Goal: Transaction & Acquisition: Purchase product/service

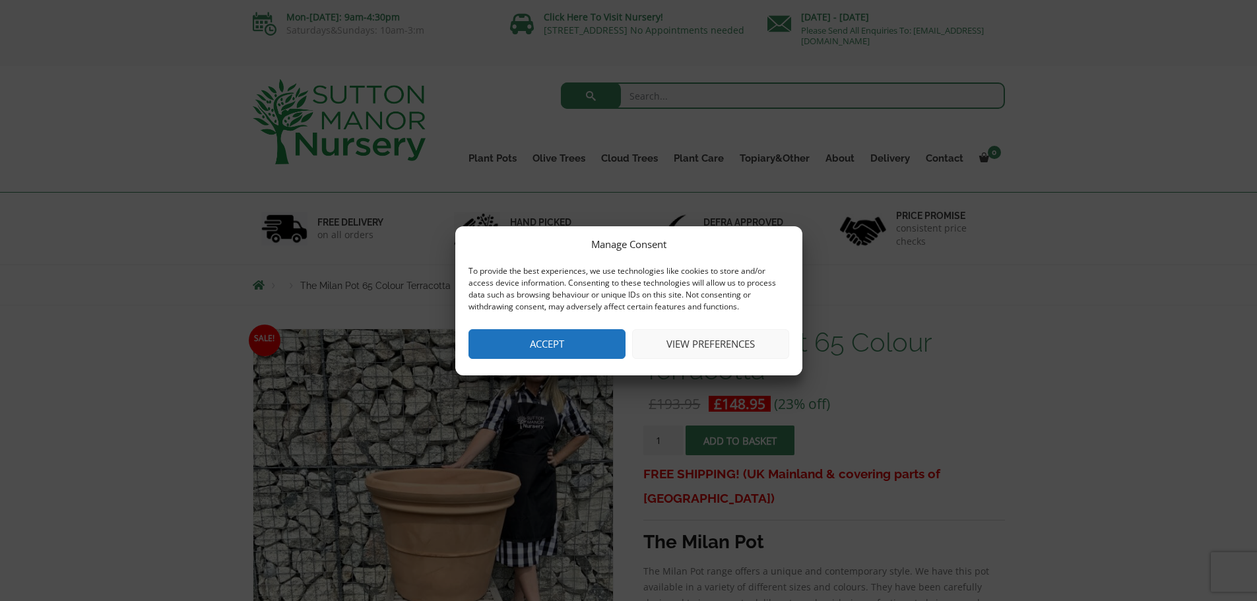
click at [552, 329] on button "Accept" at bounding box center [547, 344] width 157 height 30
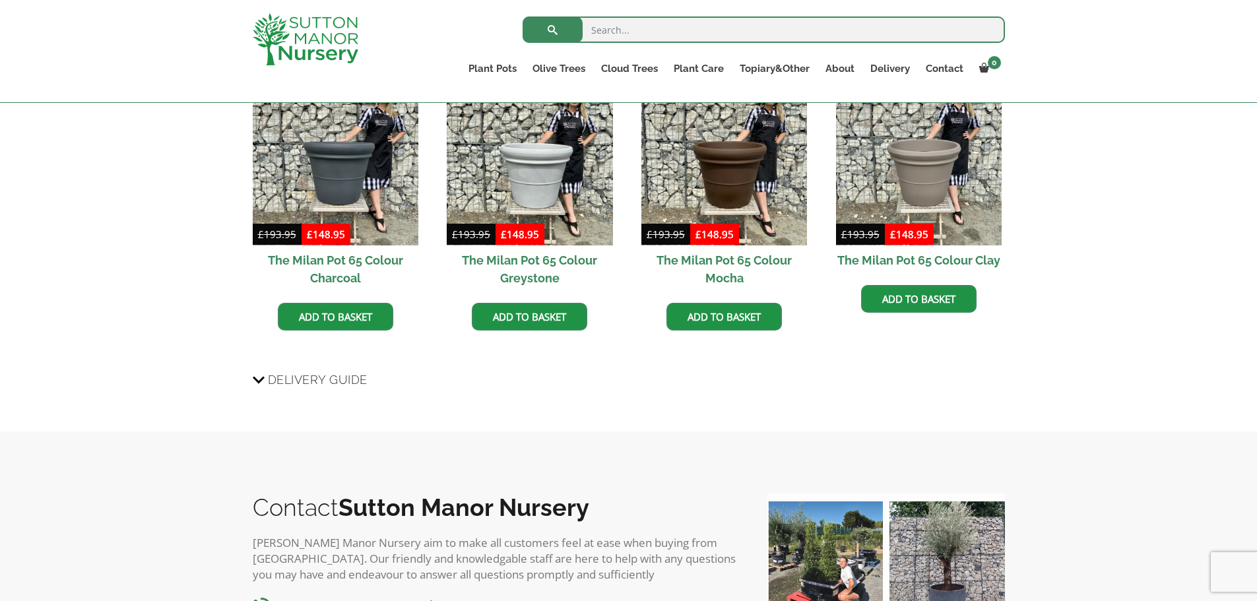
scroll to position [1146, 0]
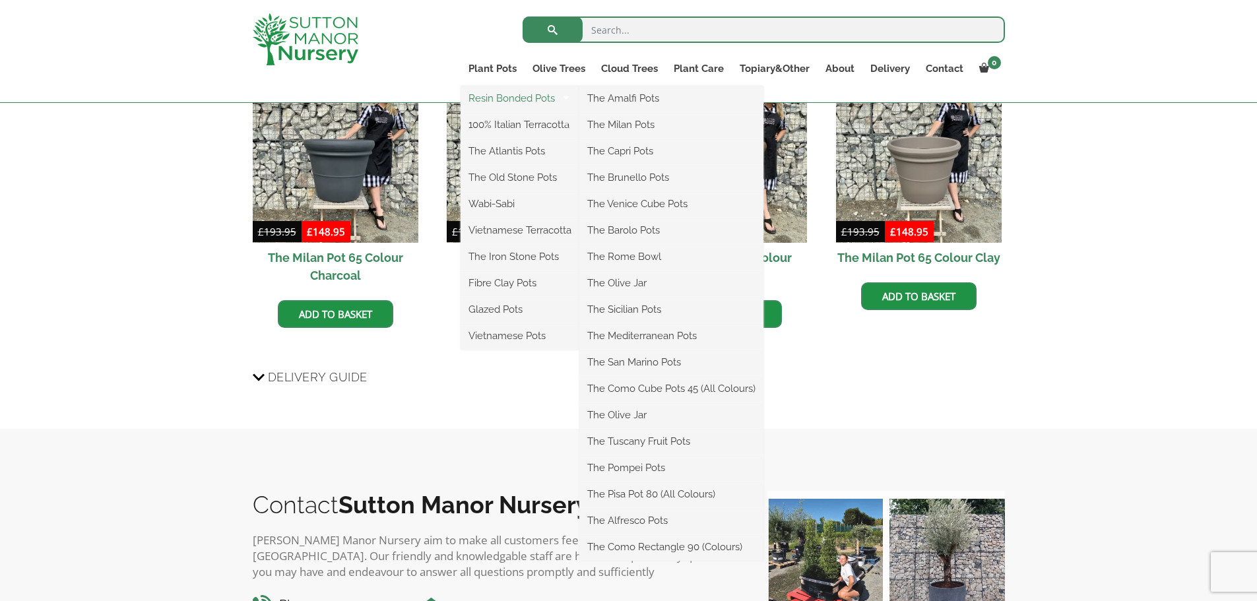
click at [490, 101] on link "Resin Bonded Pots" at bounding box center [520, 98] width 119 height 20
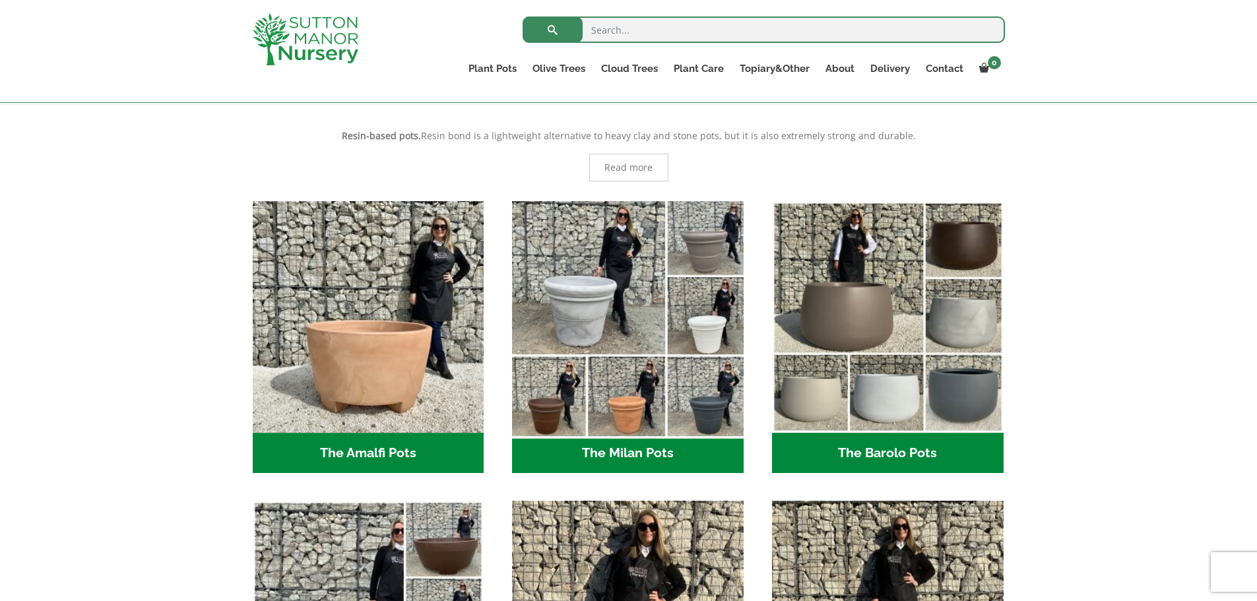
scroll to position [264, 0]
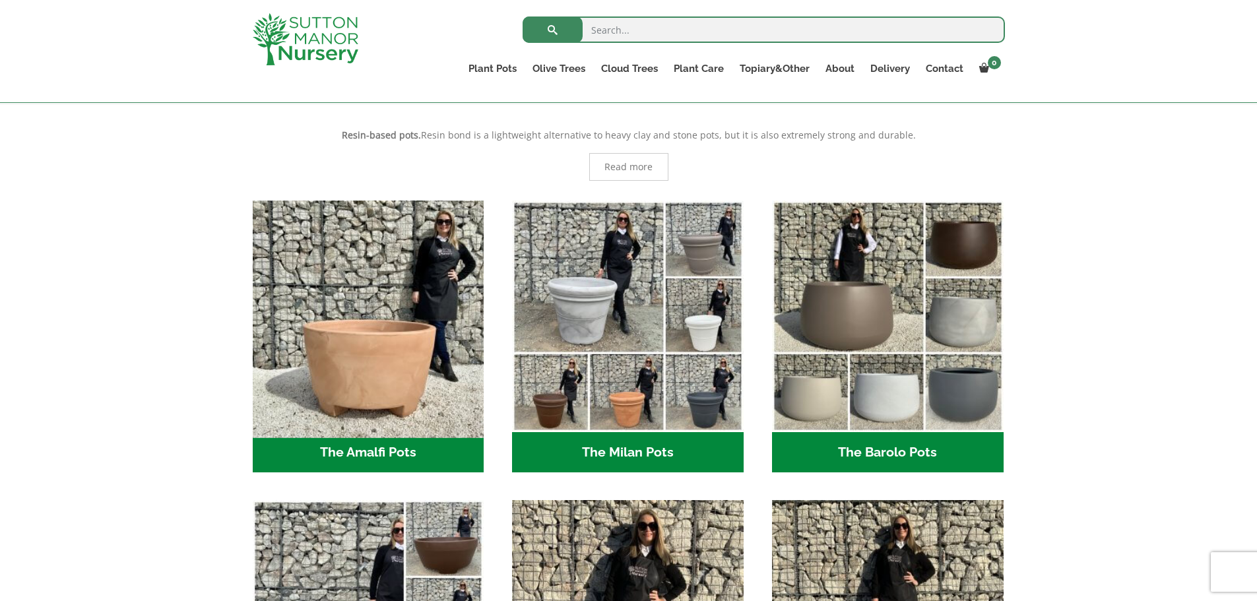
click at [349, 323] on img "Visit product category The Amalfi Pots" at bounding box center [368, 316] width 243 height 243
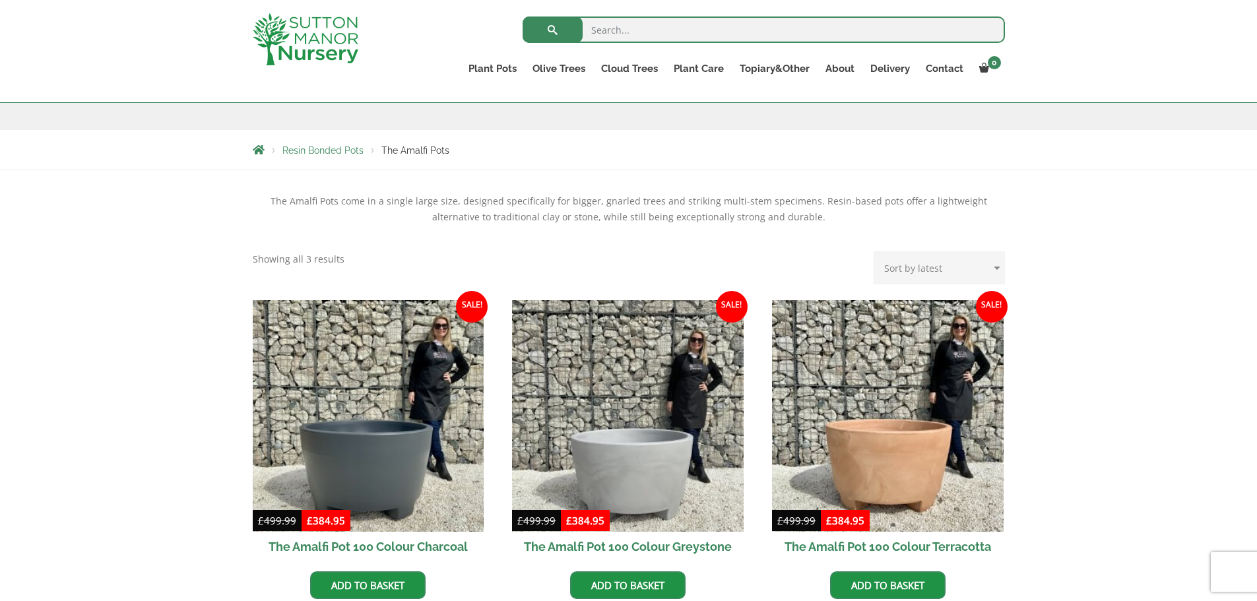
scroll to position [264, 0]
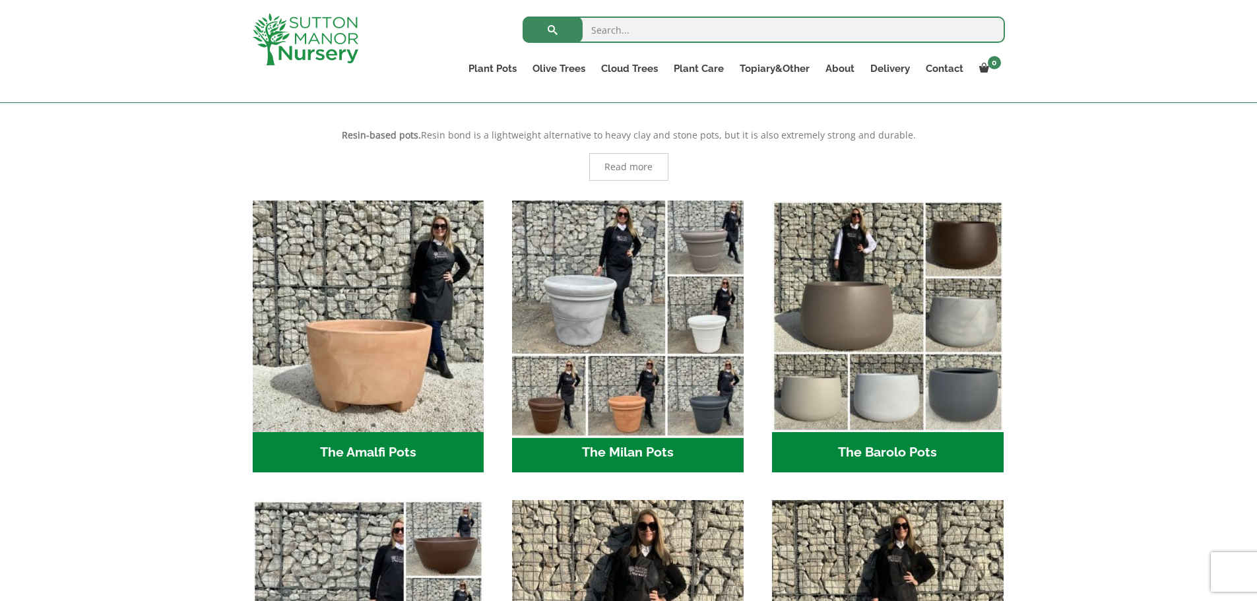
click at [620, 291] on img "Visit product category The Milan Pots" at bounding box center [628, 316] width 243 height 243
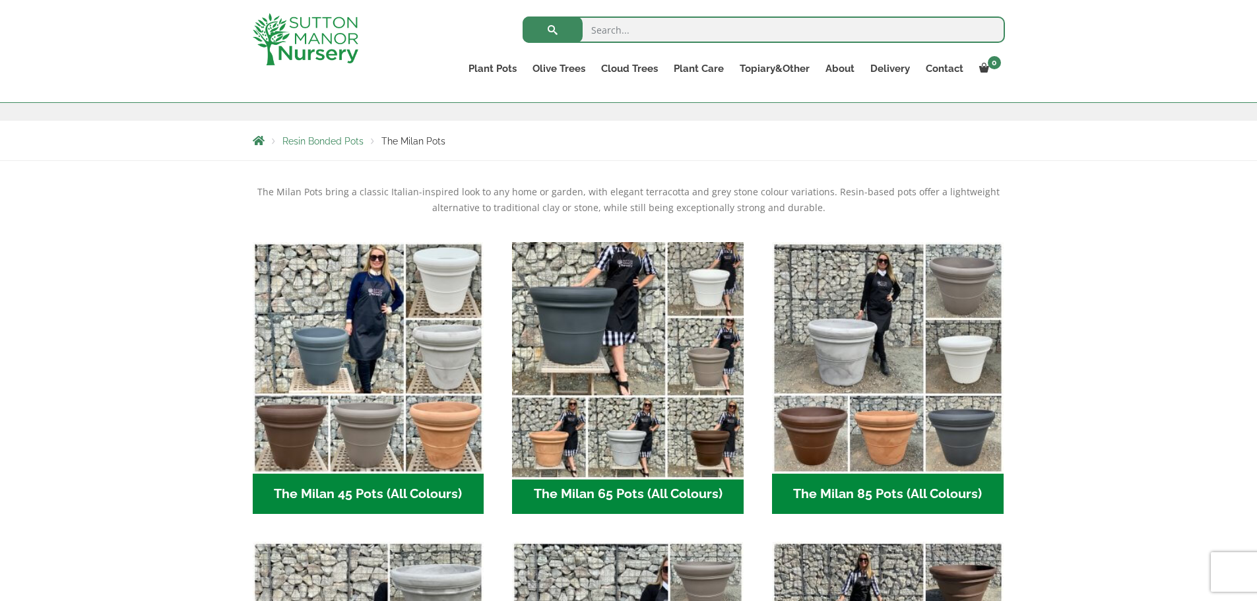
scroll to position [198, 0]
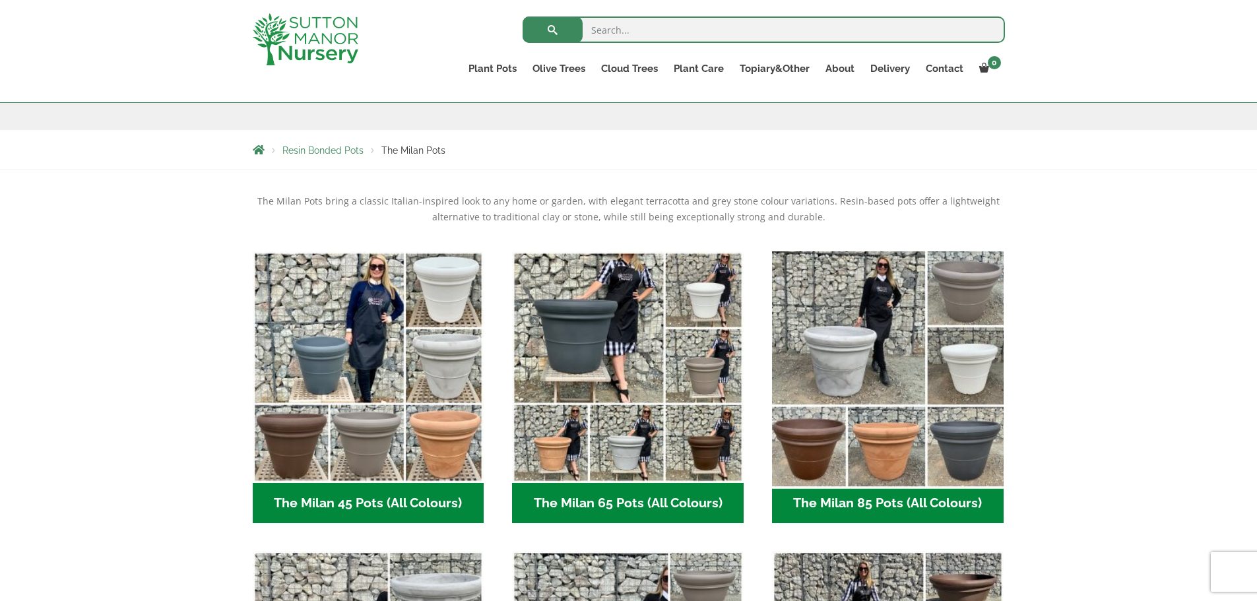
click at [829, 339] on img "Visit product category The Milan 85 Pots (All Colours)" at bounding box center [887, 367] width 243 height 243
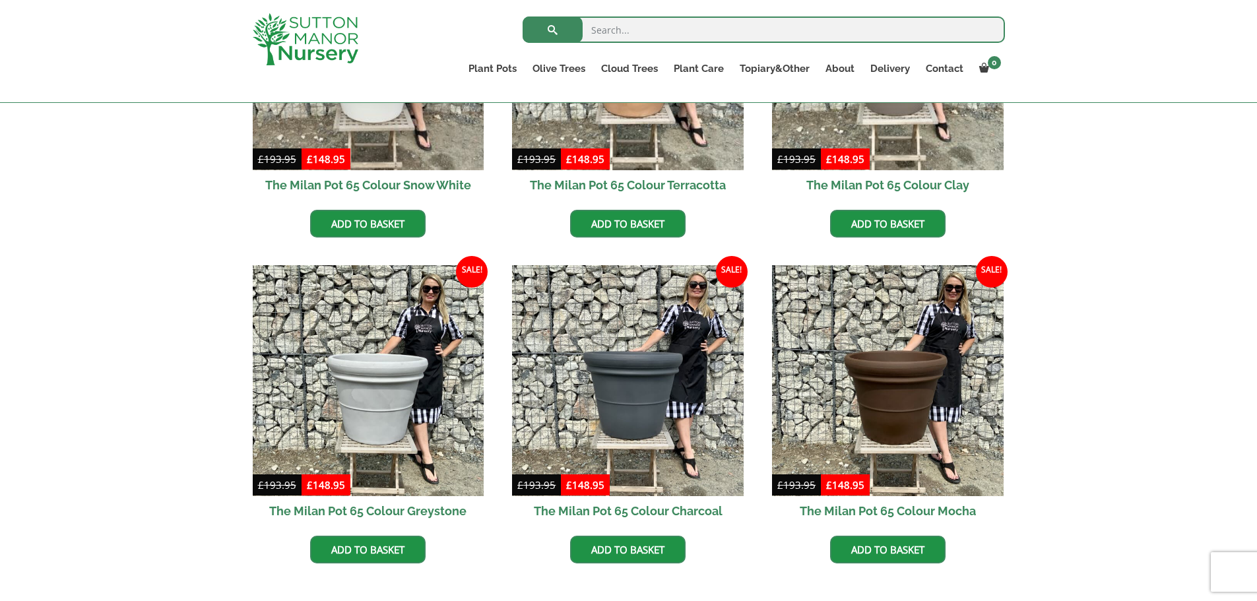
scroll to position [396, 0]
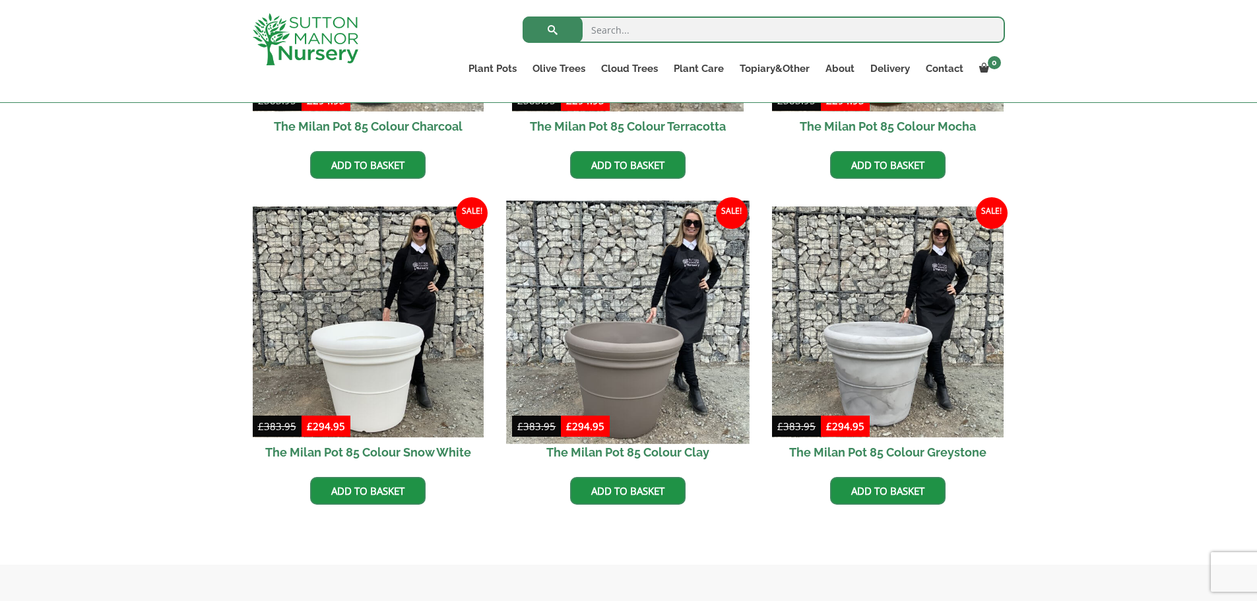
scroll to position [636, 0]
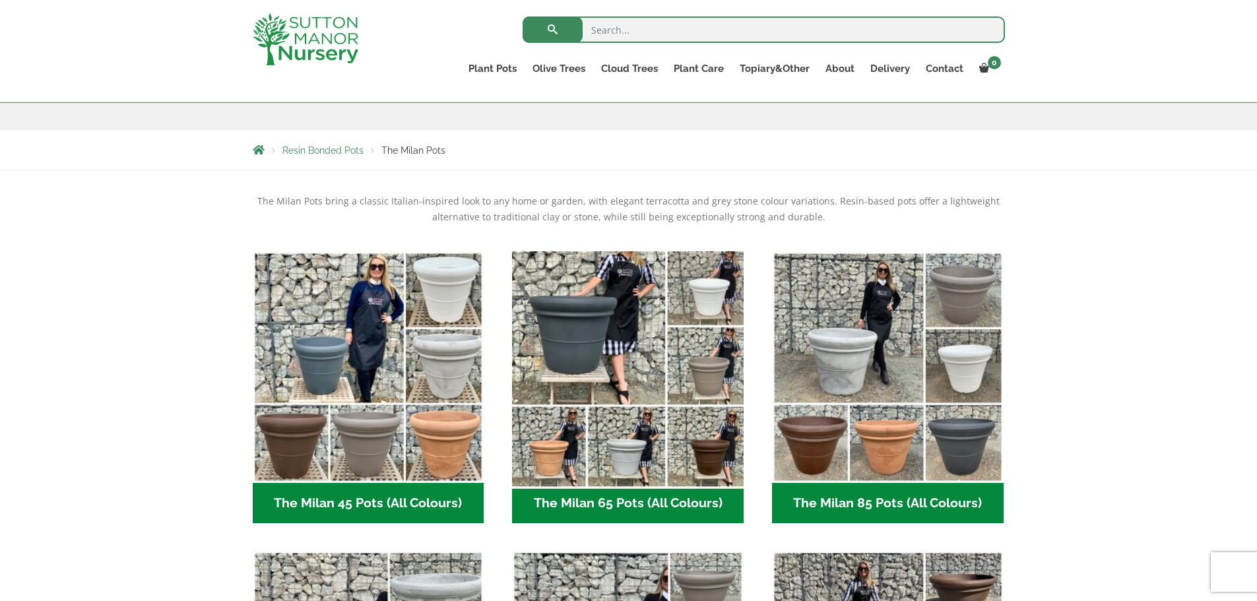
scroll to position [222, 0]
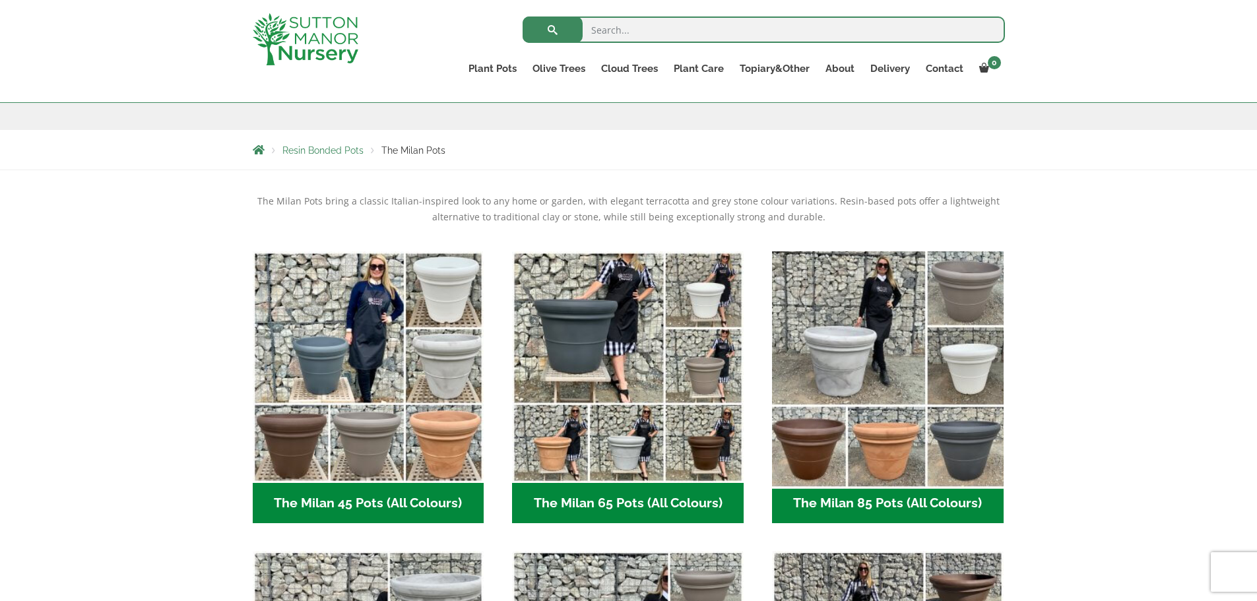
click at [894, 457] on img "Visit product category The Milan 85 Pots (All Colours)" at bounding box center [887, 367] width 243 height 243
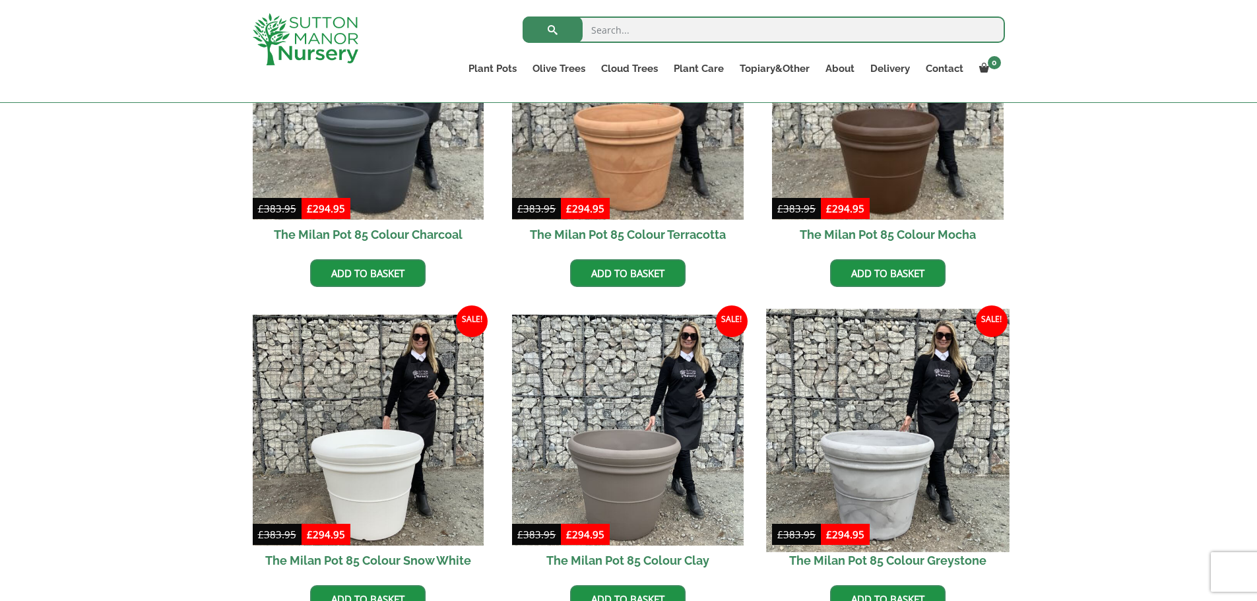
scroll to position [460, 0]
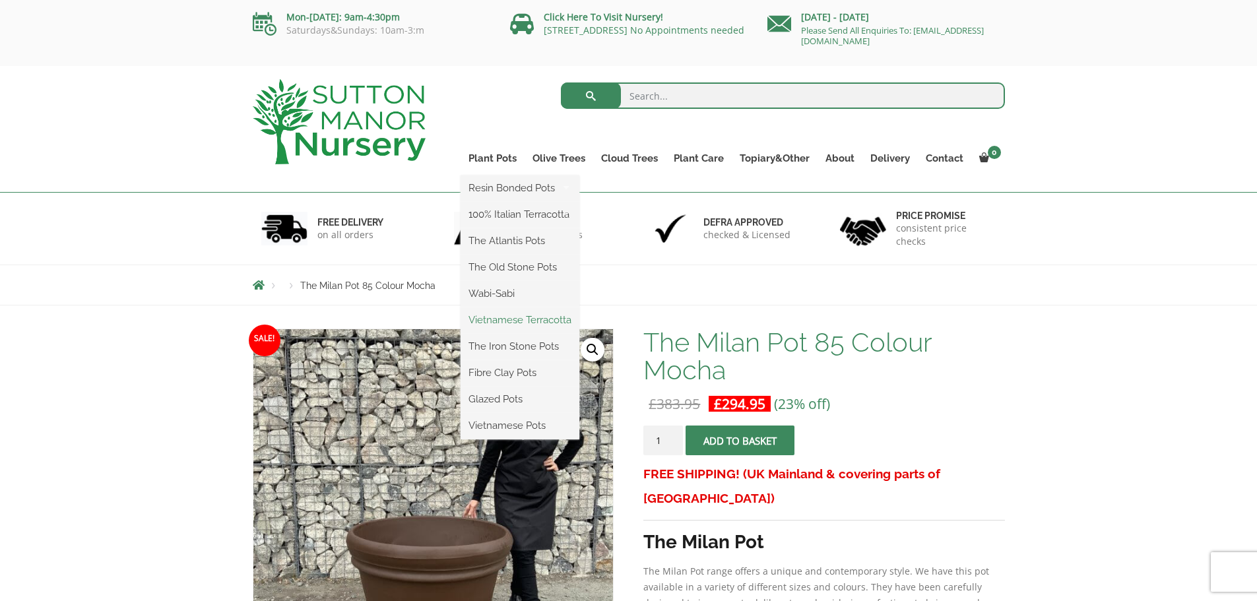
click at [553, 322] on link "Vietnamese Terracotta" at bounding box center [520, 320] width 119 height 20
click at [525, 345] on link "The Iron Stone Pots" at bounding box center [520, 347] width 119 height 20
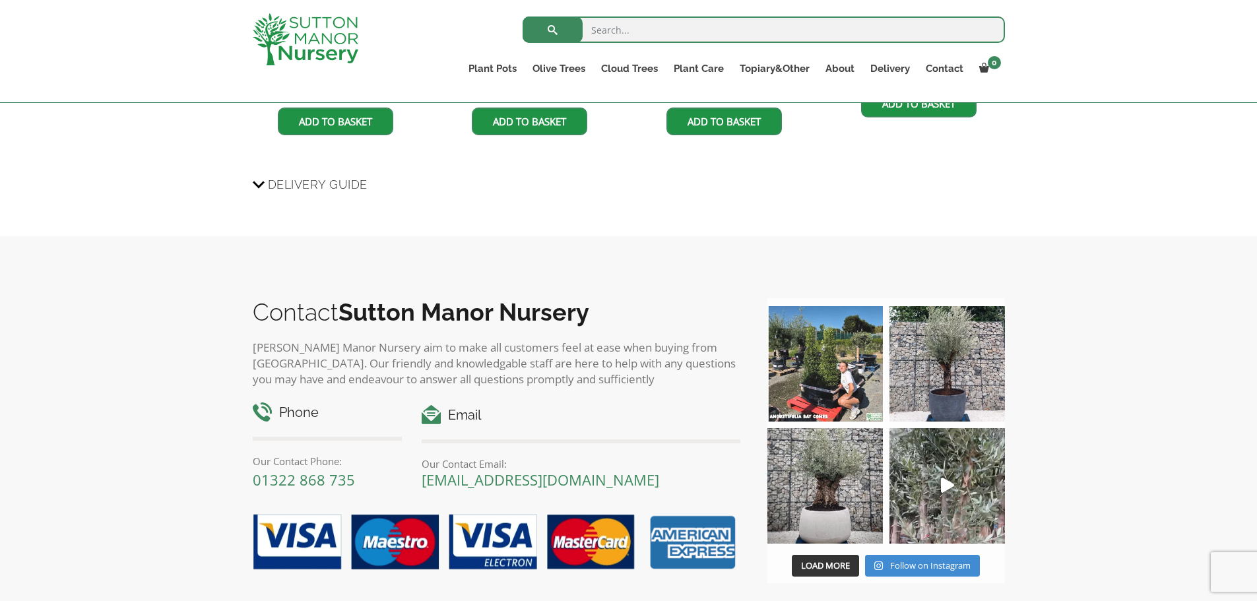
scroll to position [1333, 0]
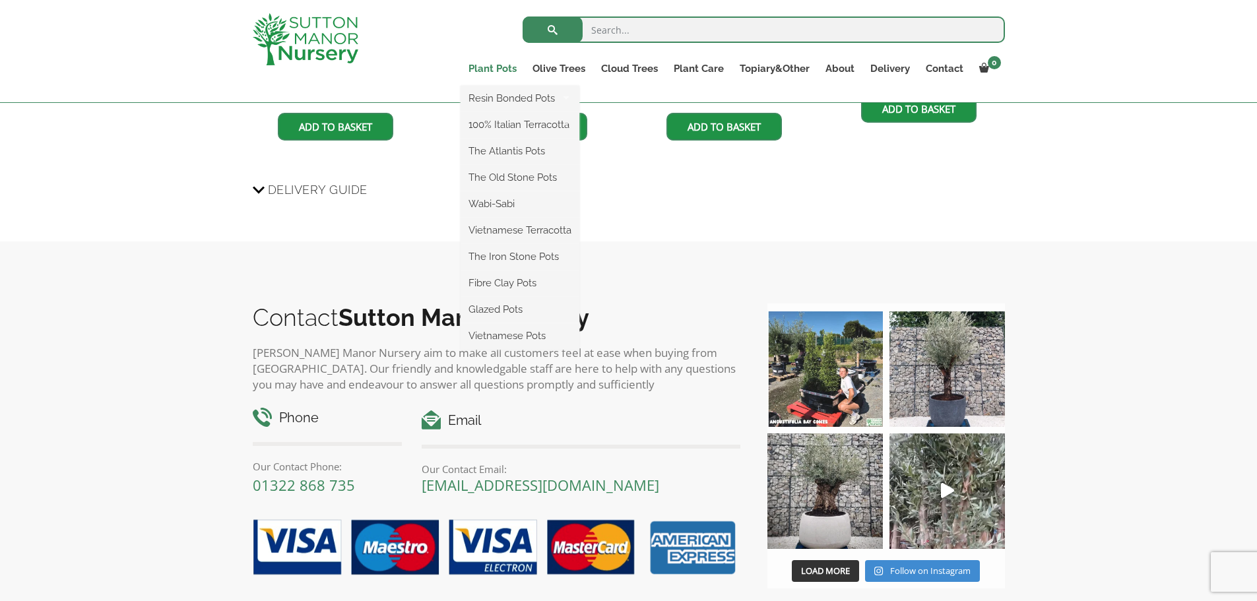
click at [501, 70] on link "Plant Pots" at bounding box center [493, 68] width 64 height 18
click at [503, 152] on link "The Atlantis Pots" at bounding box center [520, 151] width 119 height 20
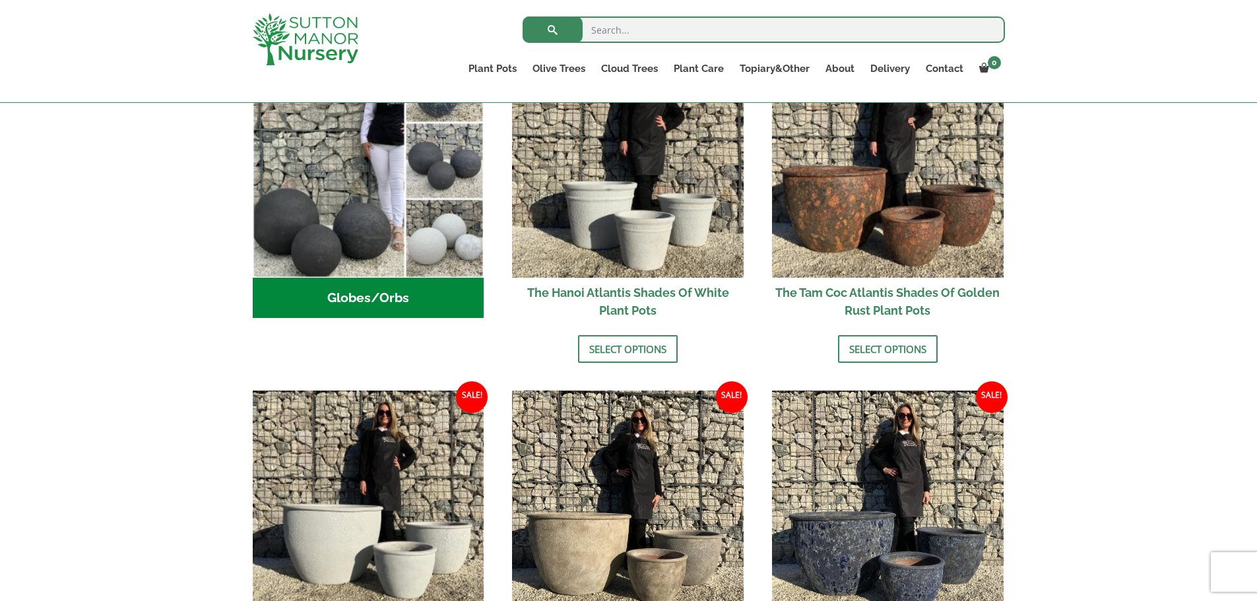
scroll to position [528, 0]
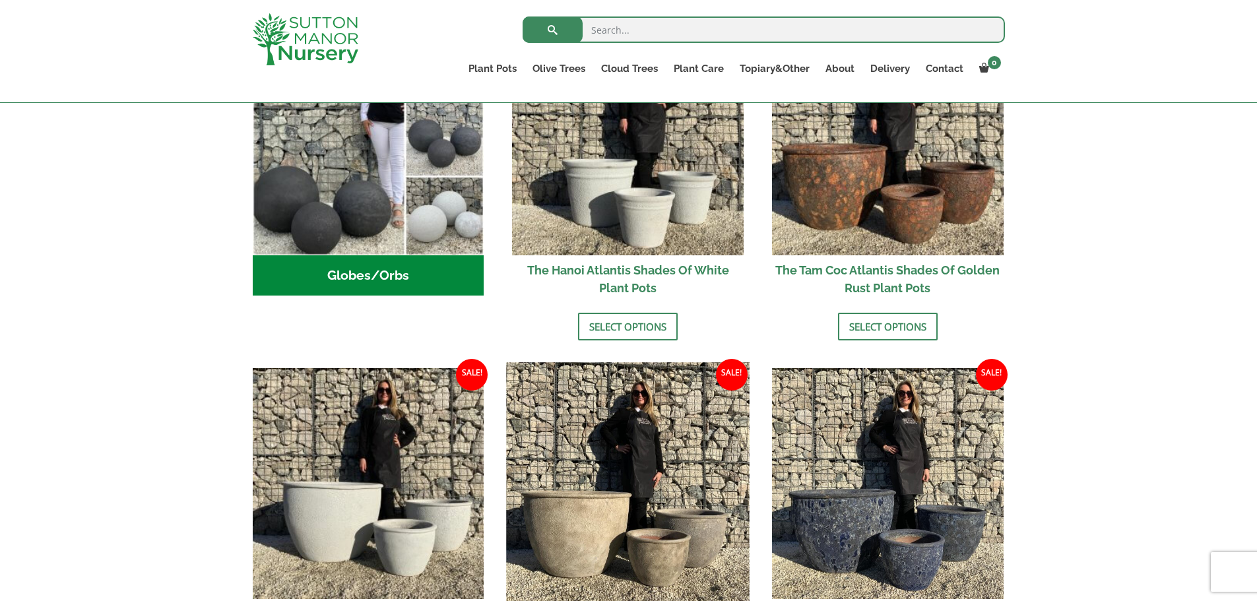
click at [595, 507] on img at bounding box center [628, 483] width 243 height 243
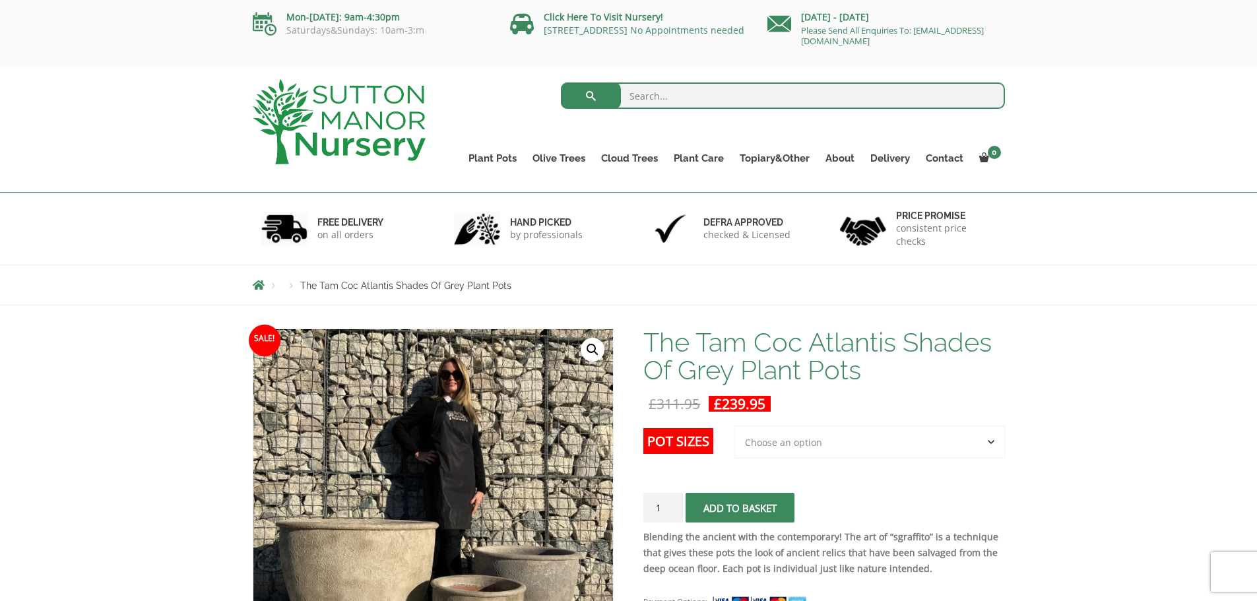
click at [696, 444] on label "Pot Sizes" at bounding box center [678, 441] width 70 height 26
click at [735, 444] on select "Choose an option 3rd to Largest Pot In The Picture" at bounding box center [870, 442] width 271 height 33
click at [696, 444] on label "Pot Sizes" at bounding box center [678, 441] width 70 height 26
click at [735, 444] on select "Choose an option 3rd to Largest Pot In The Picture" at bounding box center [870, 442] width 271 height 33
click at [778, 440] on select "Choose an option 3rd to Largest Pot In The Picture" at bounding box center [870, 442] width 271 height 33
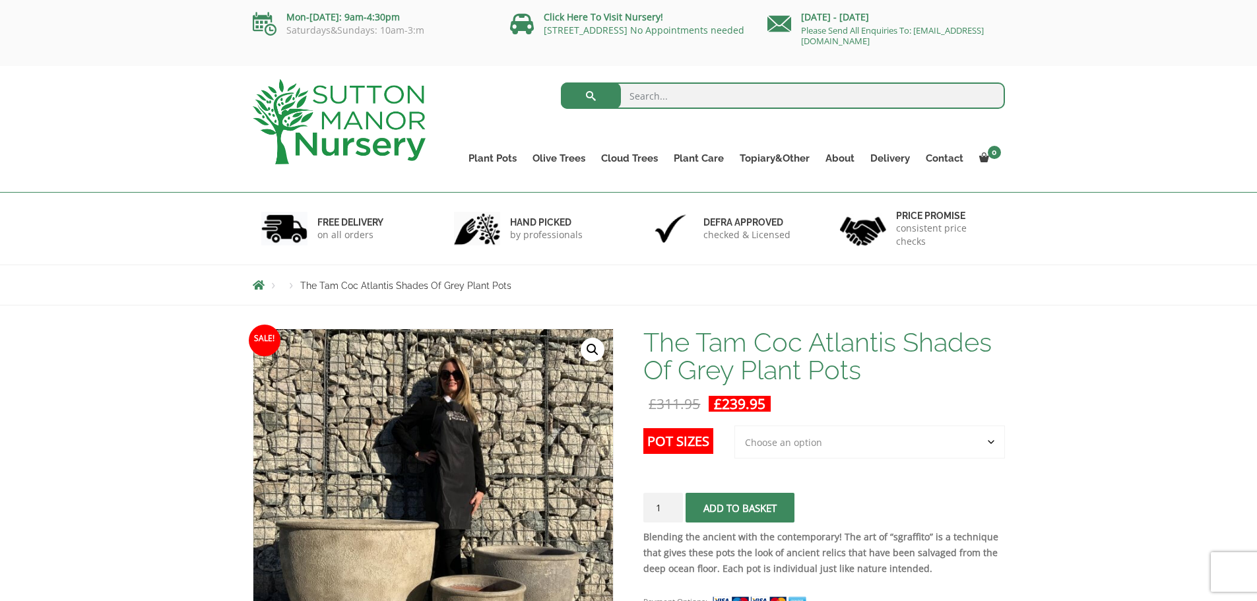
select select "3rd to Largest Pot In The Picture"
click at [735, 426] on select "Choose an option 3rd to Largest Pot In The Picture" at bounding box center [870, 442] width 271 height 33
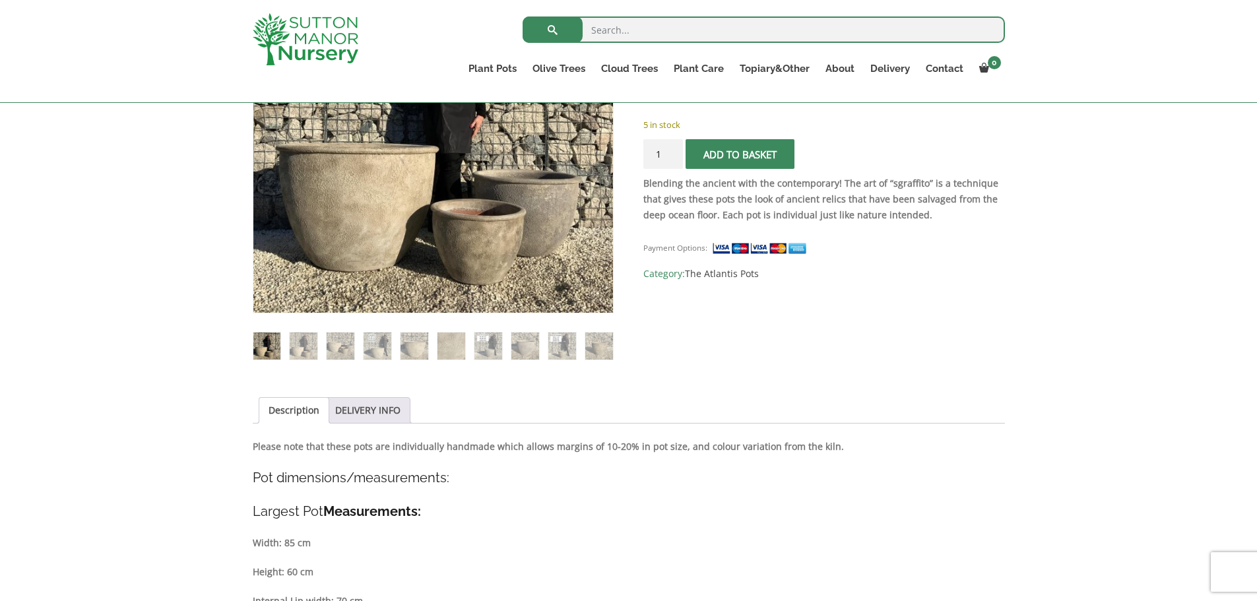
scroll to position [330, 0]
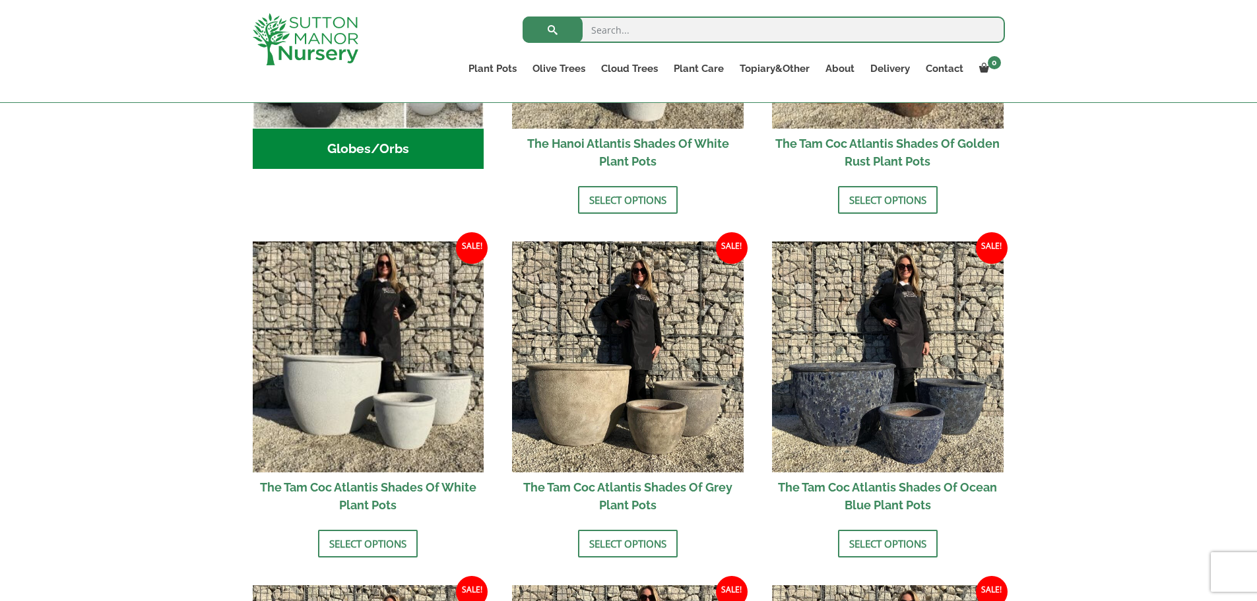
scroll to position [660, 0]
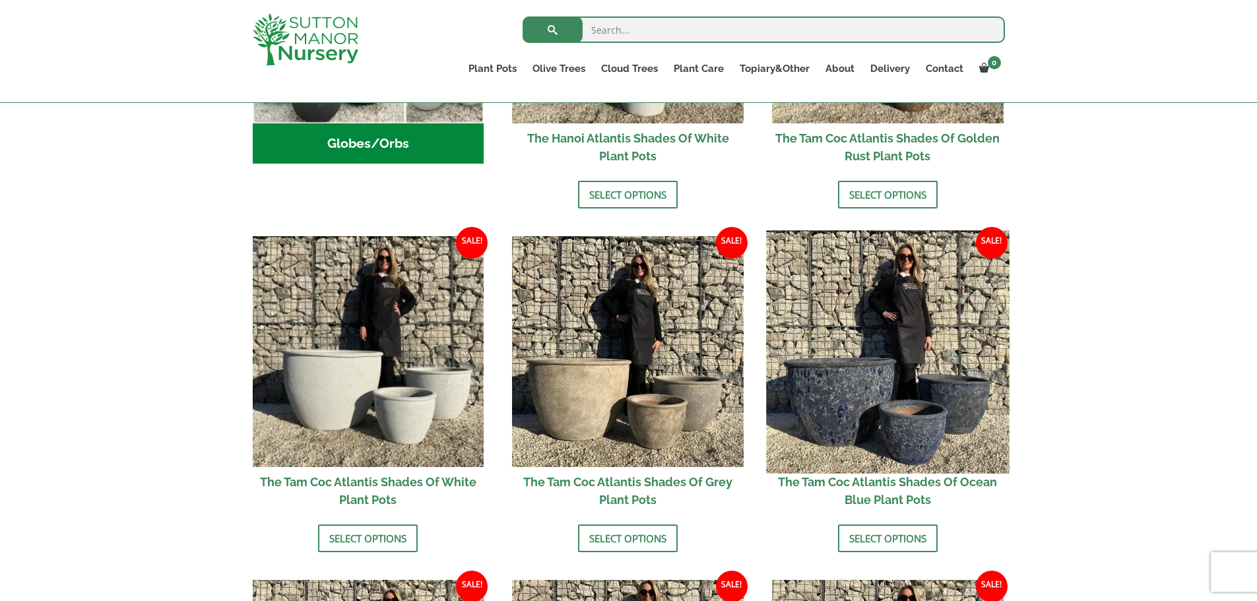
click at [886, 364] on img at bounding box center [887, 351] width 243 height 243
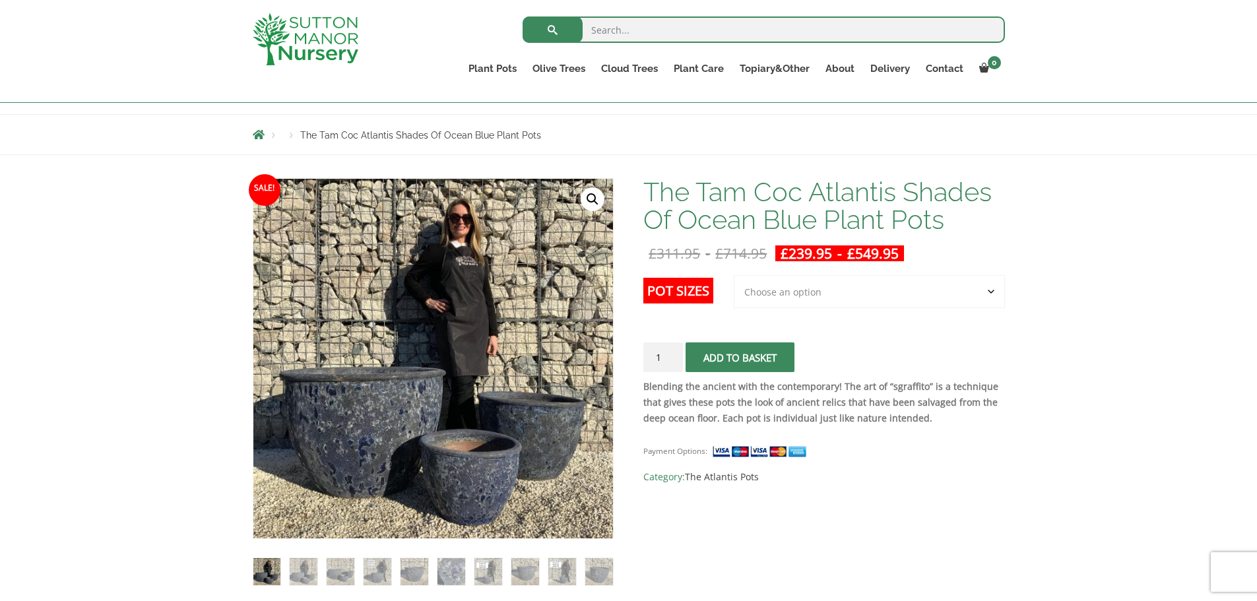
scroll to position [132, 0]
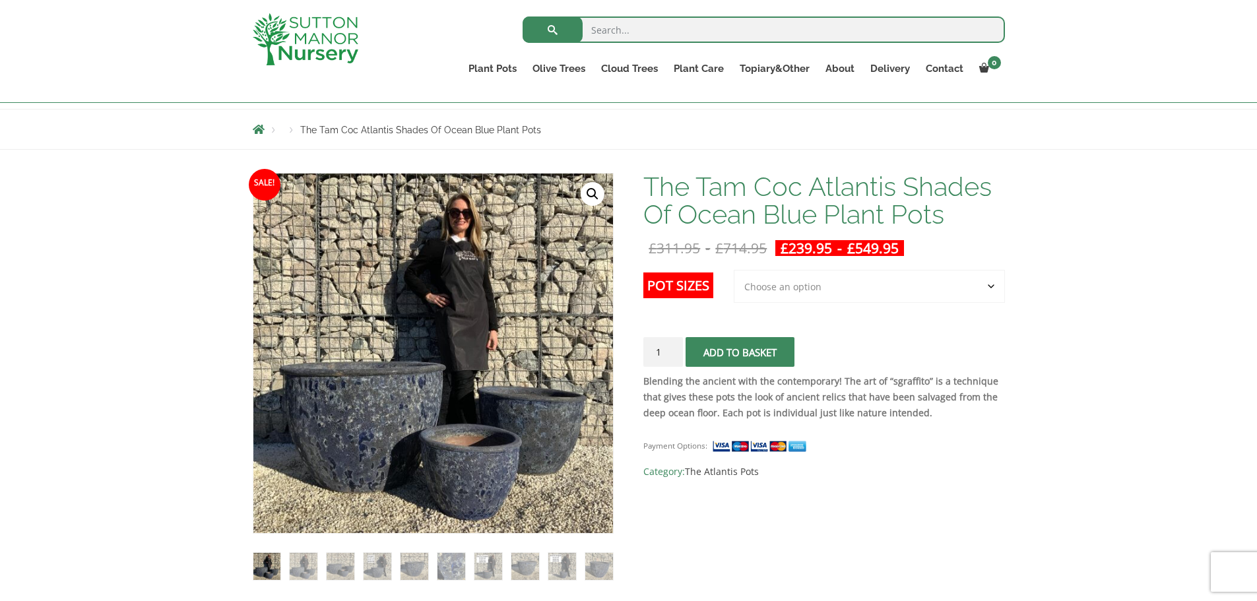
click at [808, 286] on select "Choose an option 3rd to Largest Pot In The Picture 2nd to Largest Pot In The Pi…" at bounding box center [869, 286] width 271 height 33
select select "Largest pot In The Picture"
click at [735, 270] on select "Choose an option 3rd to Largest Pot In The Picture 2nd to Largest Pot In The Pi…" at bounding box center [869, 286] width 271 height 33
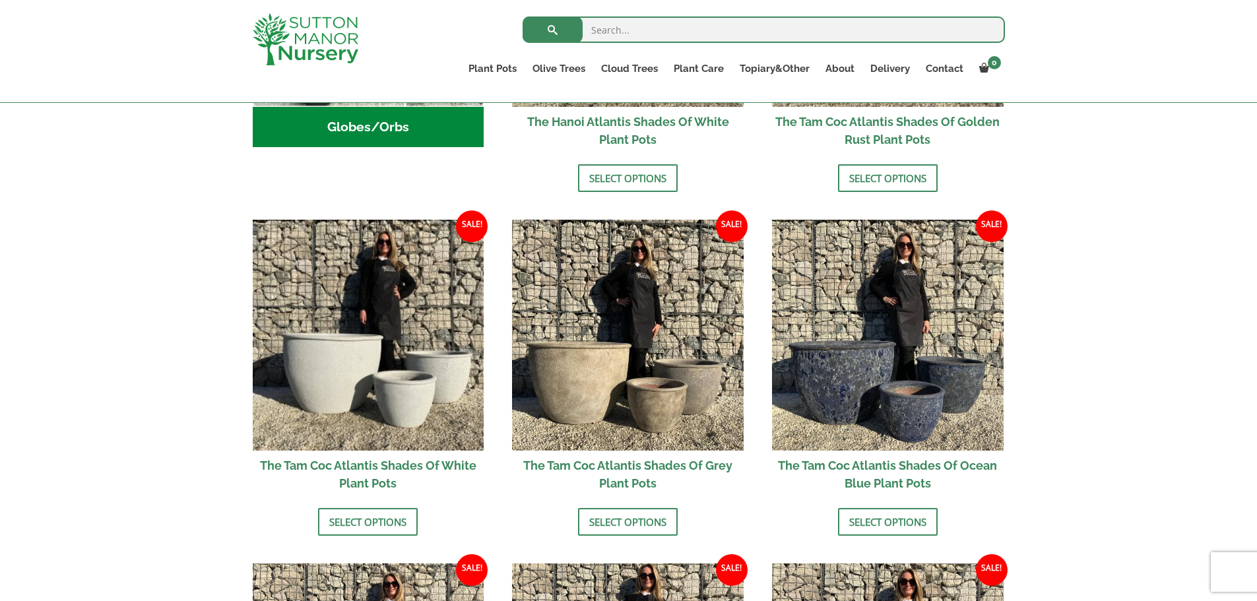
scroll to position [660, 0]
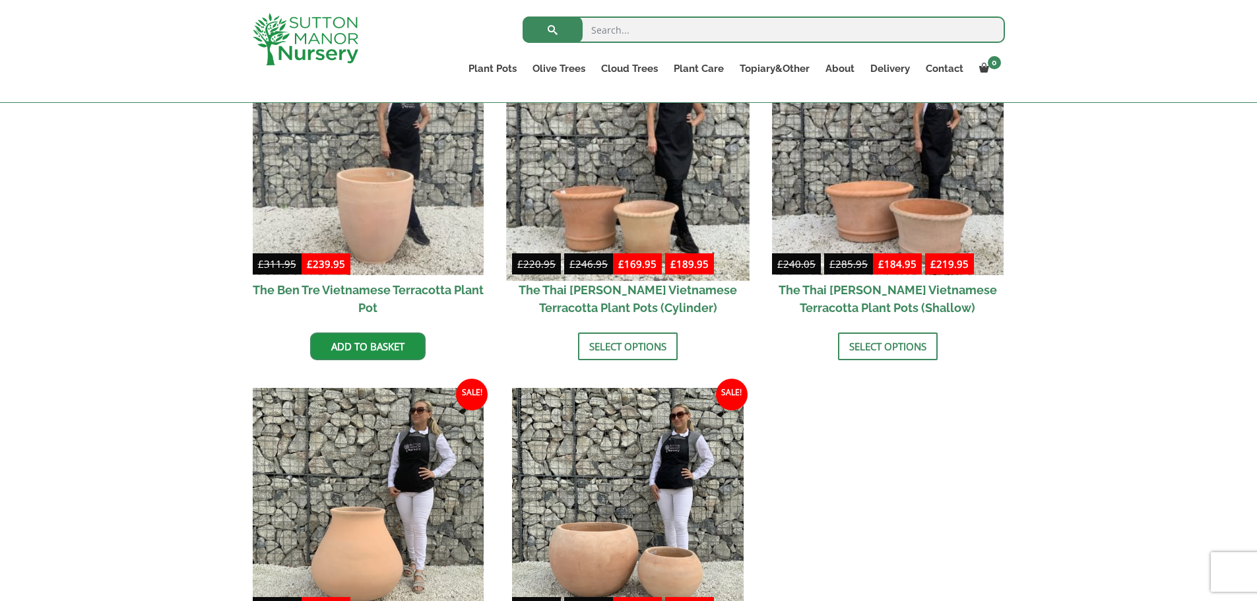
scroll to position [396, 0]
click at [634, 223] on img at bounding box center [628, 159] width 243 height 243
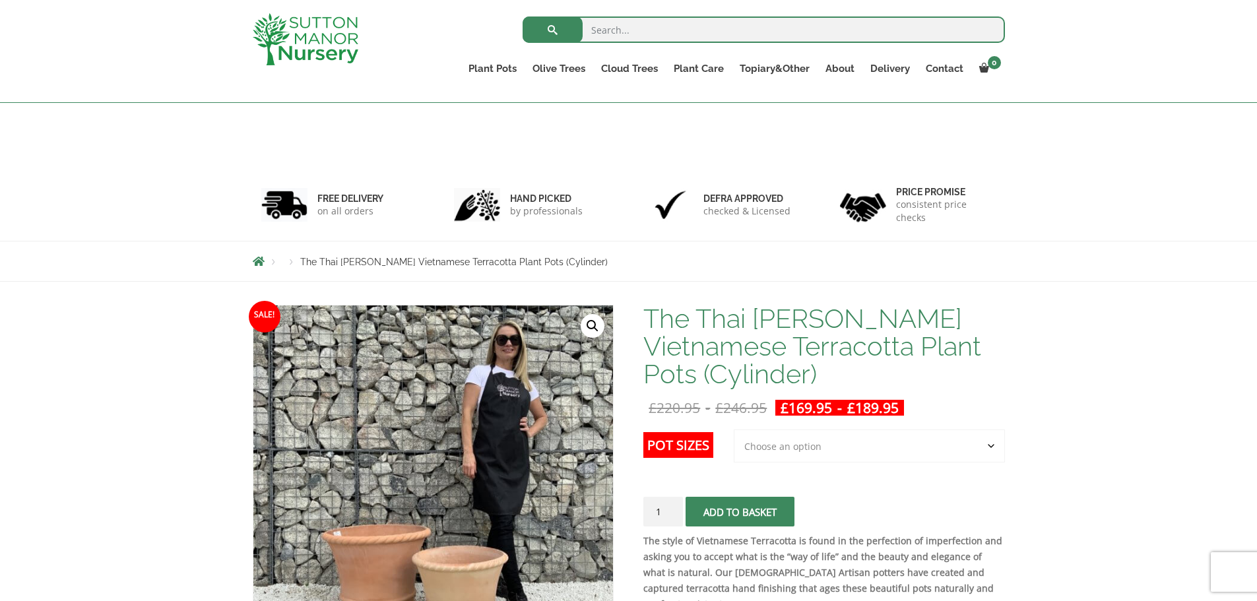
scroll to position [132, 0]
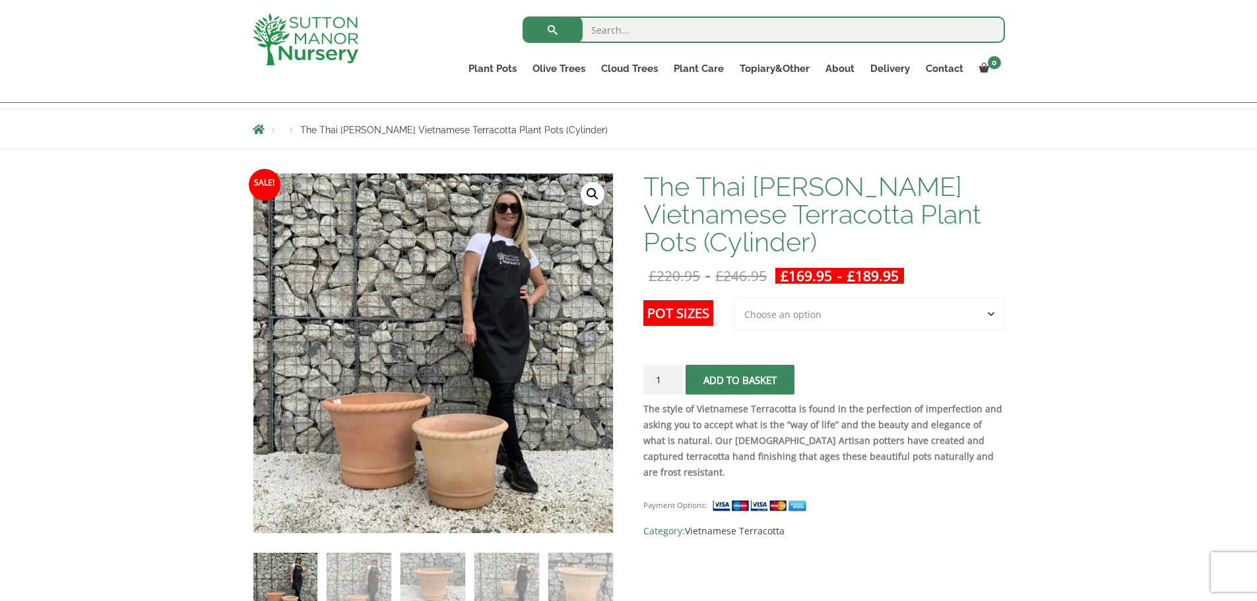
click at [672, 307] on label "Pot Sizes" at bounding box center [678, 313] width 70 height 26
click at [734, 307] on select "Choose an option 2nd to Largest Pot In The Picture Largest pot In The Picture" at bounding box center [869, 314] width 271 height 33
click at [778, 313] on select "Choose an option 2nd to Largest Pot In The Picture Largest pot In The Picture" at bounding box center [869, 314] width 271 height 33
select select "Largest pot In The Picture"
click at [735, 298] on select "Choose an option 2nd to Largest Pot In The Picture Largest pot In The Picture" at bounding box center [869, 314] width 271 height 33
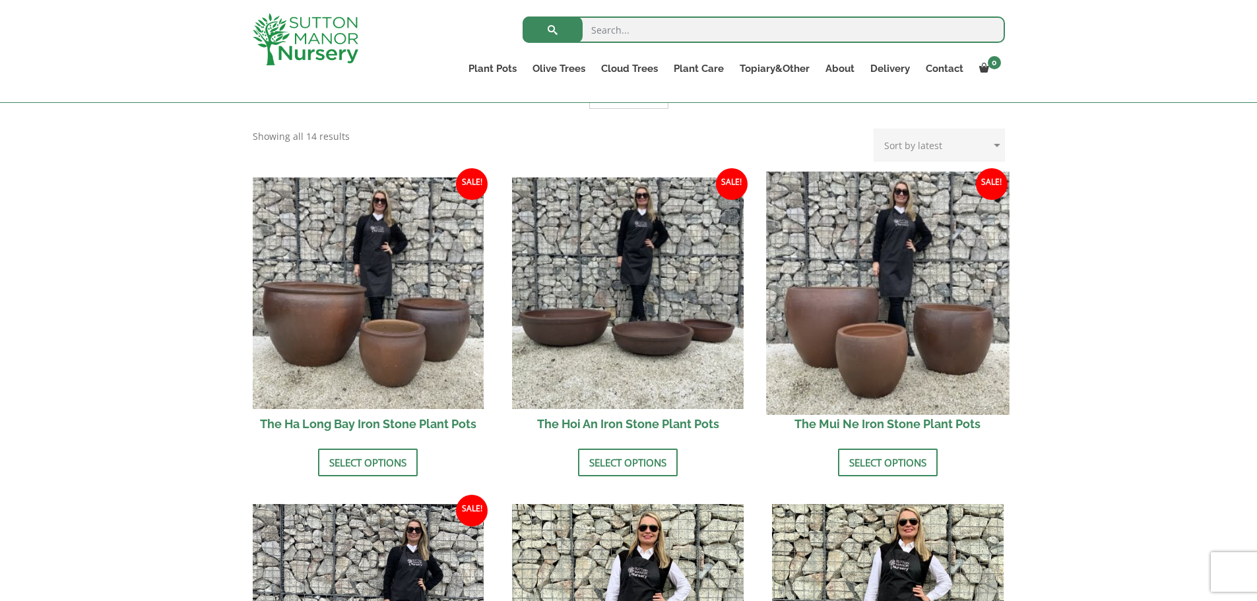
scroll to position [396, 0]
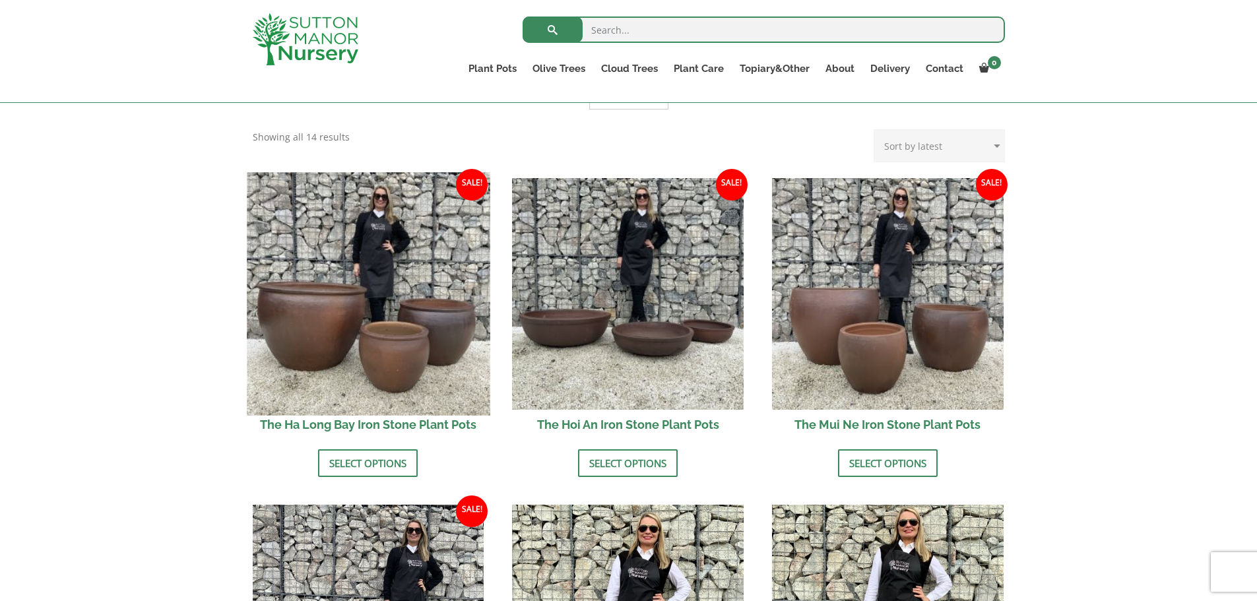
click at [353, 296] on img at bounding box center [368, 293] width 243 height 243
